Goal: Task Accomplishment & Management: Manage account settings

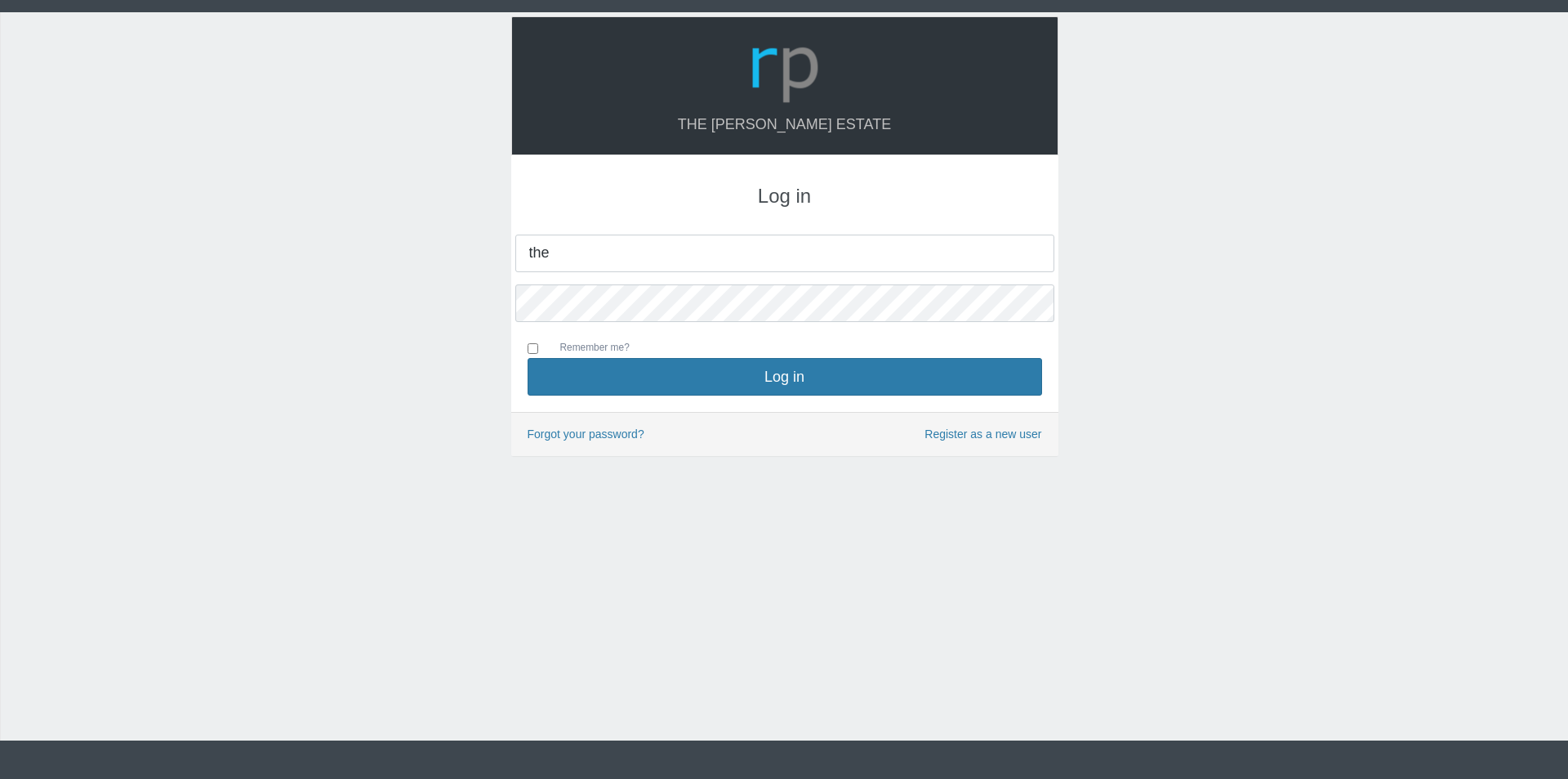
type input "[EMAIL_ADDRESS][DOMAIN_NAME]"
click at [528, 358] on button "Log in" at bounding box center [784, 377] width 515 height 37
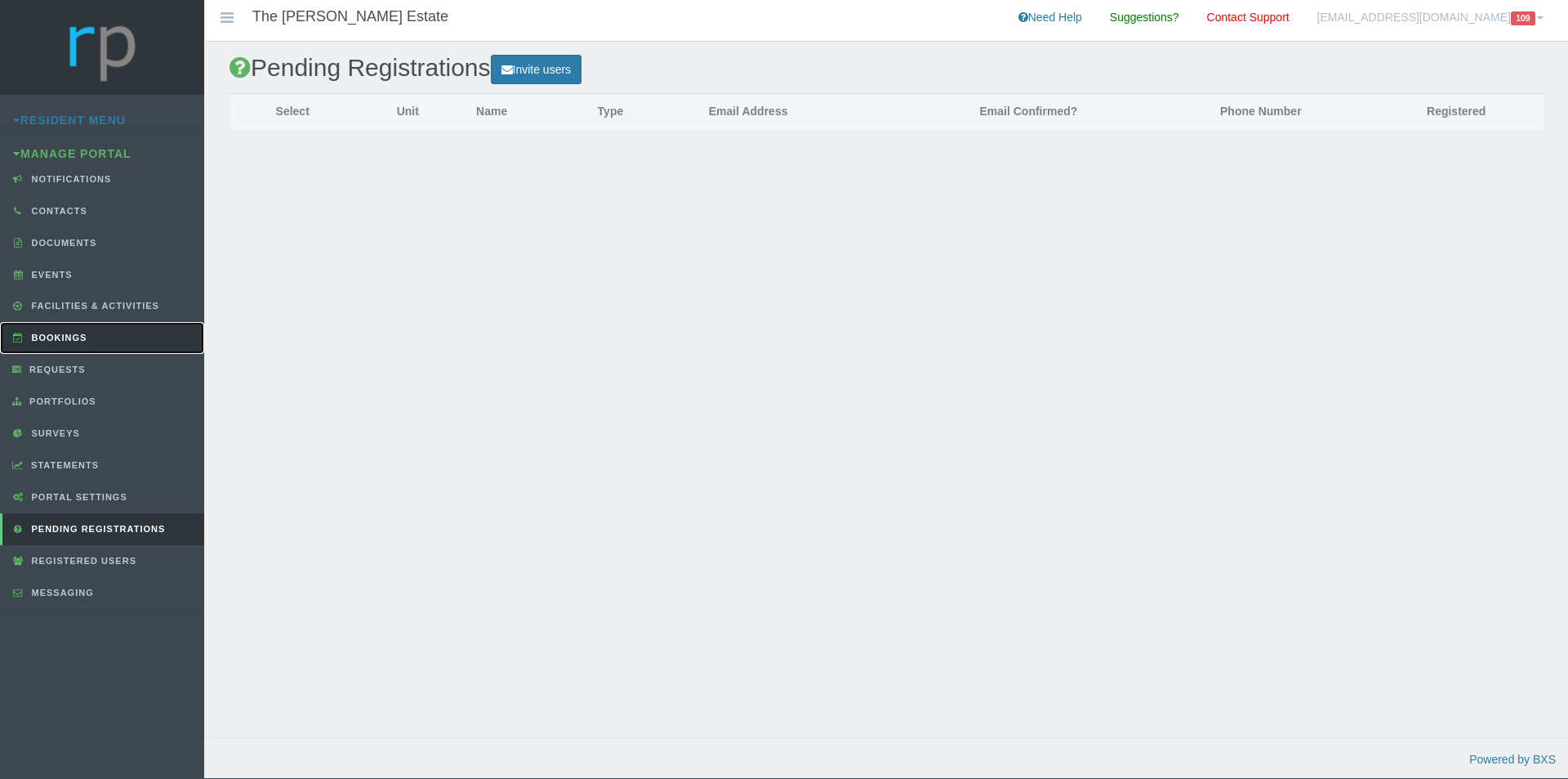
click at [61, 342] on link "Bookings" at bounding box center [102, 338] width 204 height 31
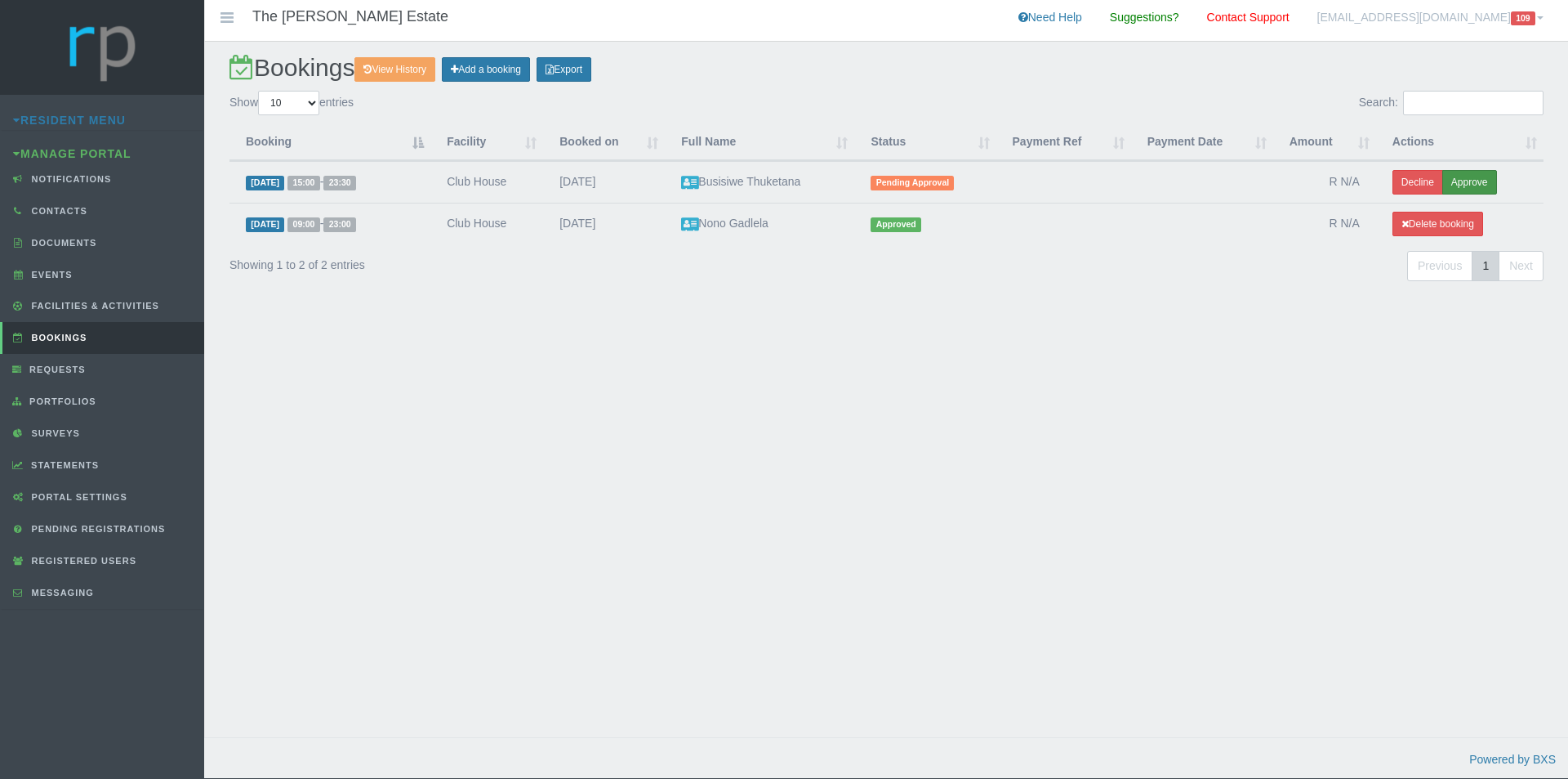
click at [1473, 182] on button "Approve" at bounding box center [1470, 182] width 55 height 25
